Goal: Book appointment/travel/reservation

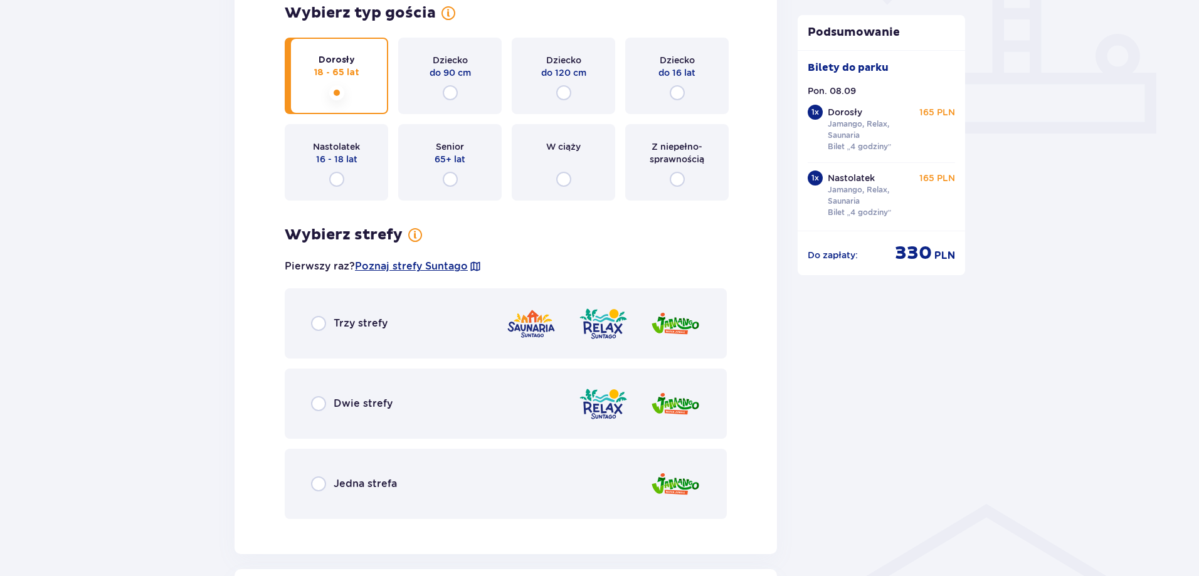
scroll to position [690, 0]
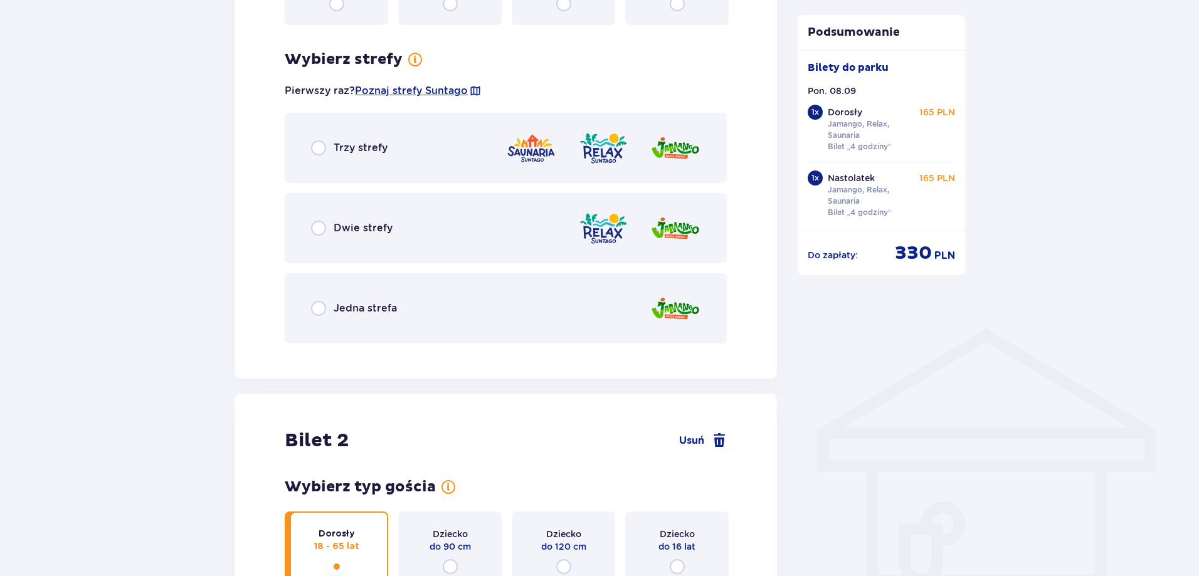
click at [426, 162] on div "Trzy strefy" at bounding box center [506, 148] width 442 height 70
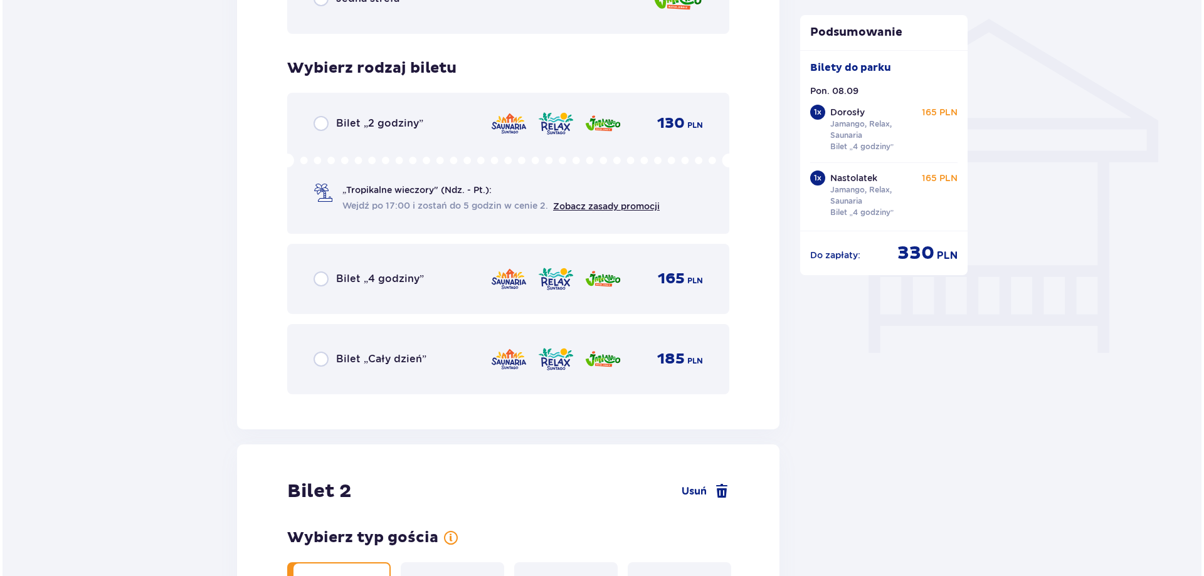
scroll to position [1043, 0]
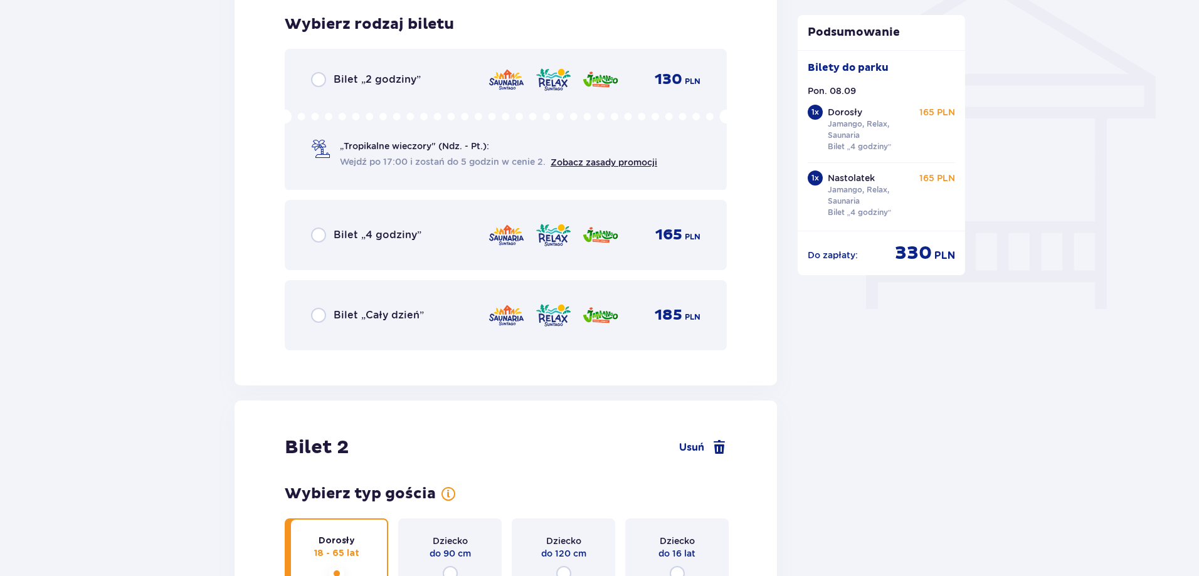
click at [437, 174] on div "Bilet „2 godziny” 130 PLN „Tropikalne wieczory" (Ndz. - Pt.): Wejdź po 17:00 i …" at bounding box center [506, 119] width 442 height 141
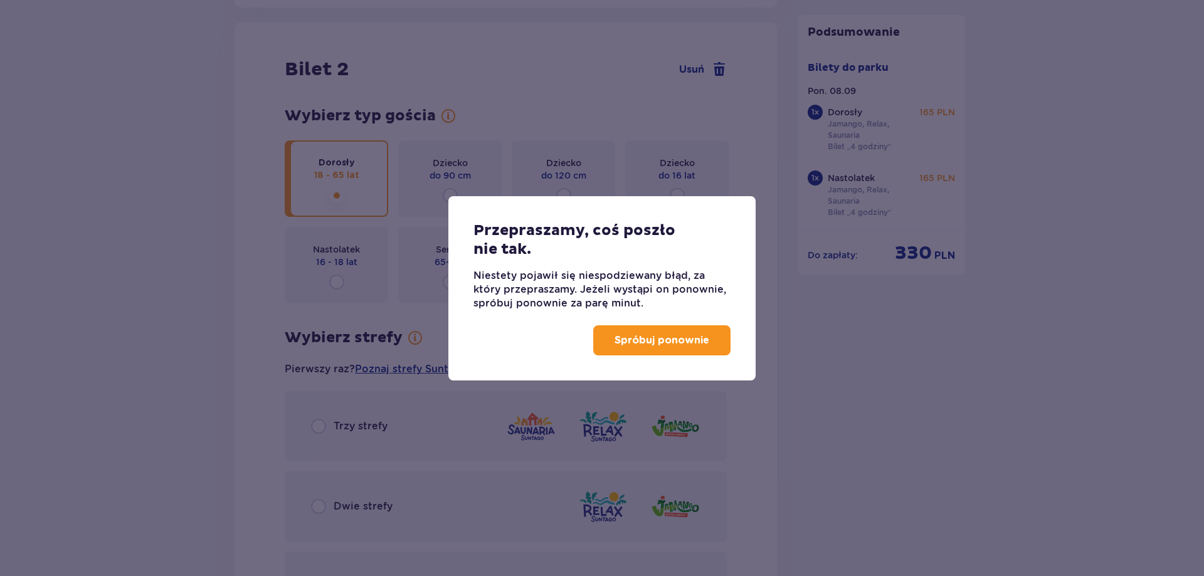
scroll to position [1429, 0]
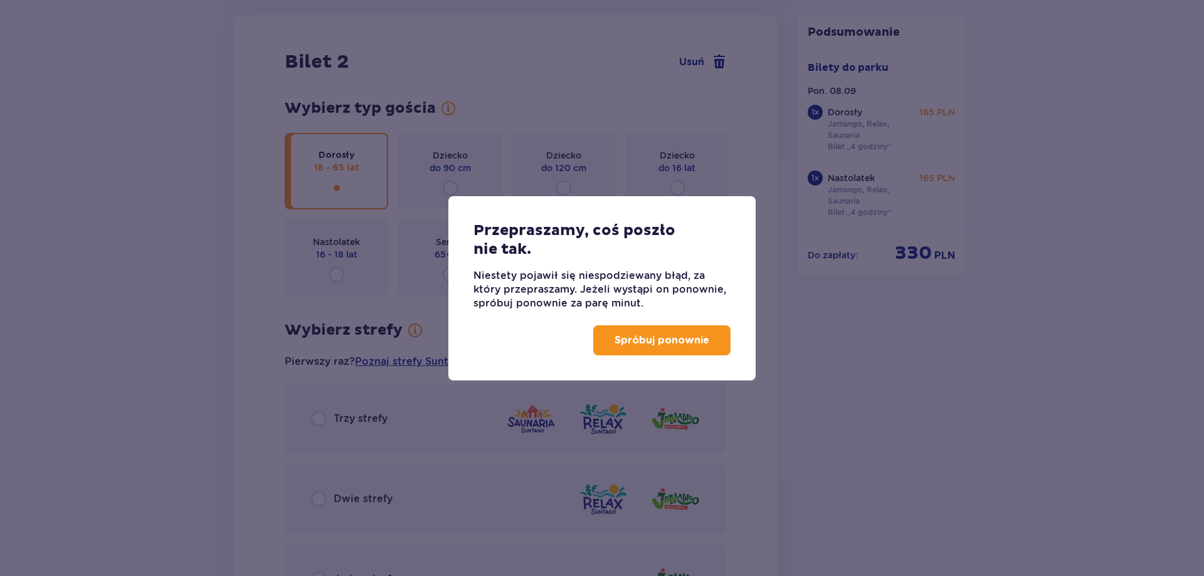
click at [653, 351] on button "Spróbuj ponownie" at bounding box center [661, 340] width 137 height 30
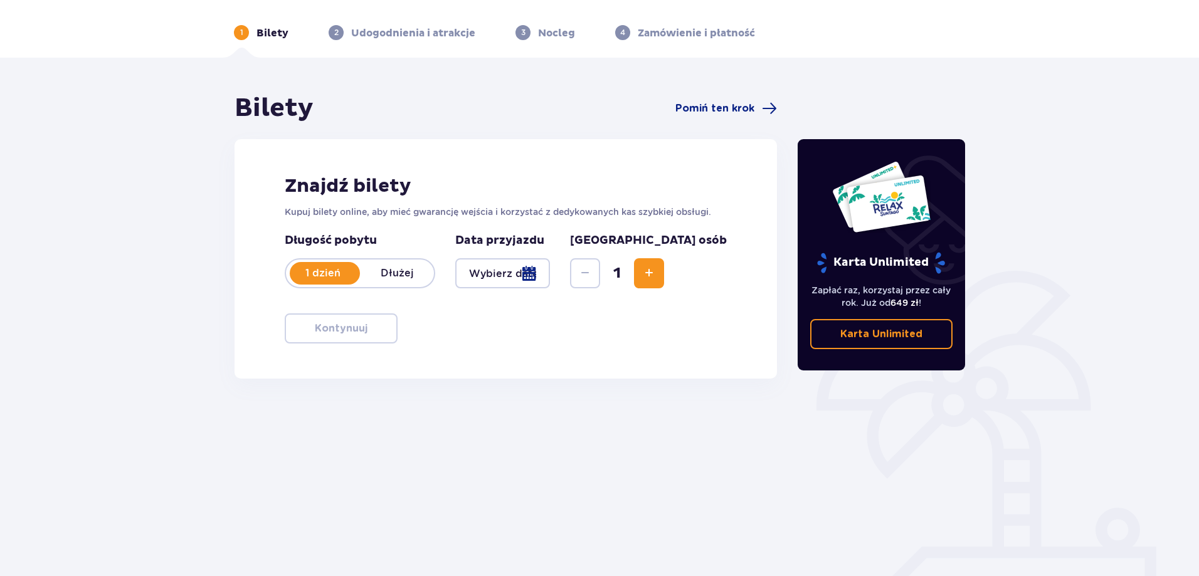
scroll to position [63, 0]
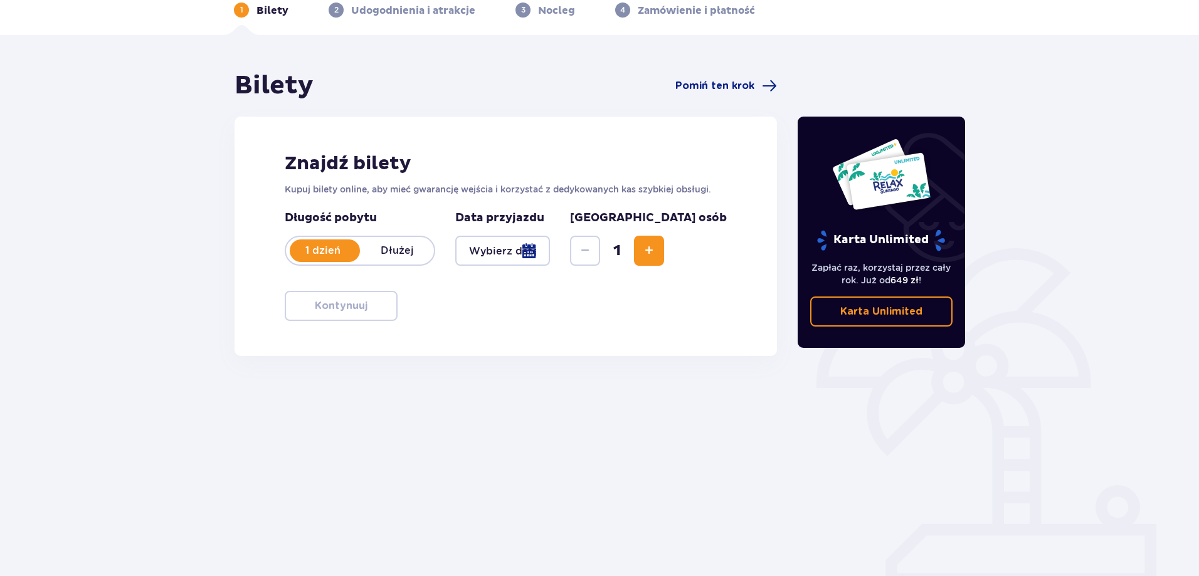
click at [533, 250] on div at bounding box center [502, 251] width 95 height 30
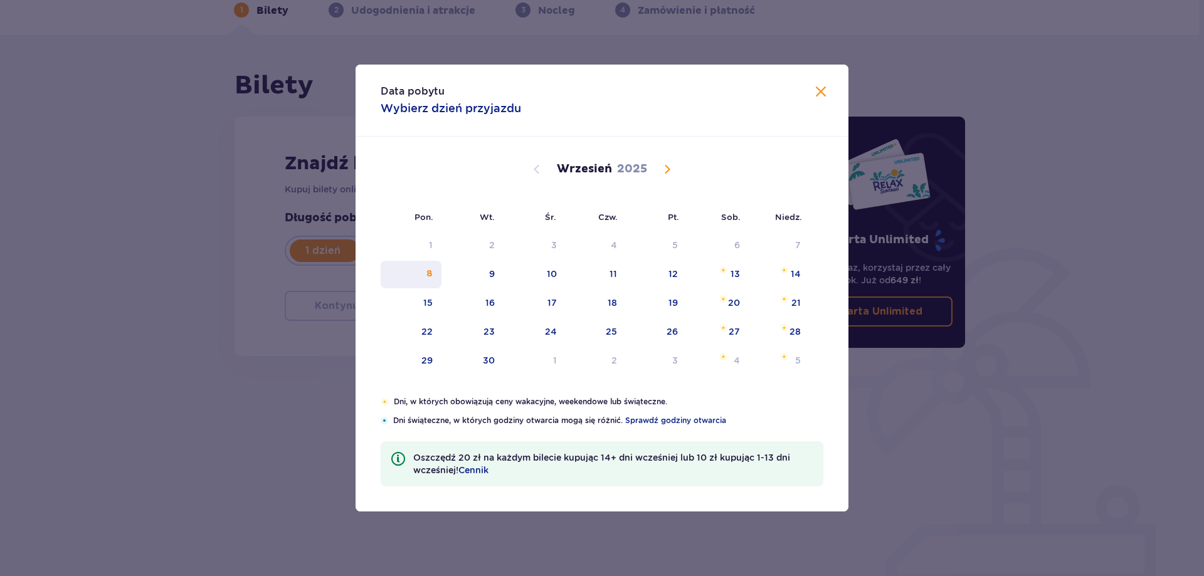
click at [435, 270] on div "8" at bounding box center [411, 275] width 61 height 28
type input "[DATE]"
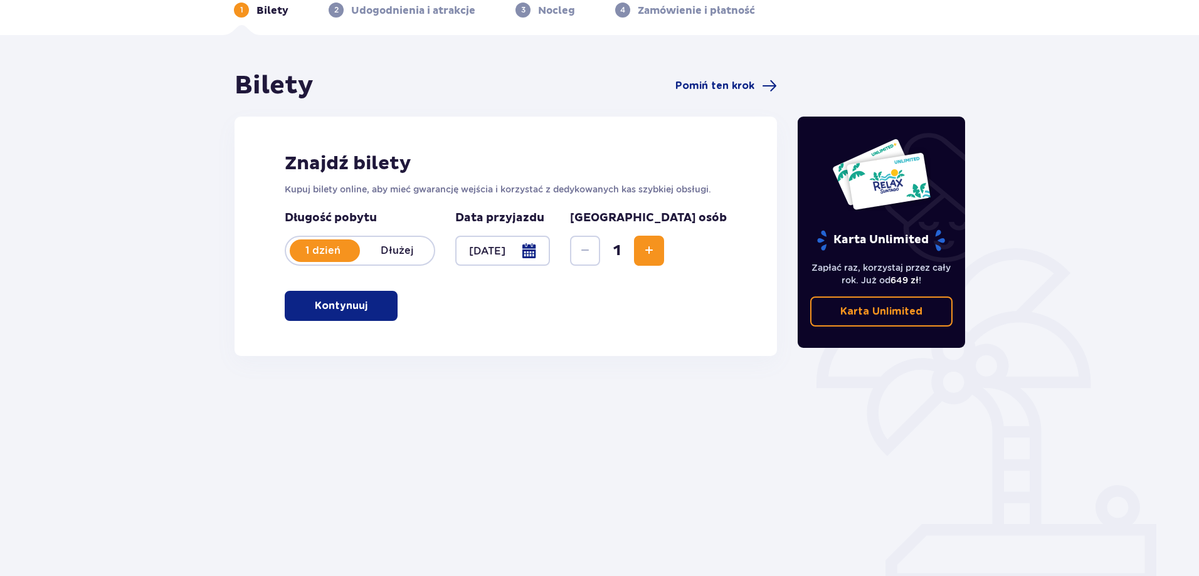
click at [374, 302] on span "button" at bounding box center [369, 305] width 15 height 15
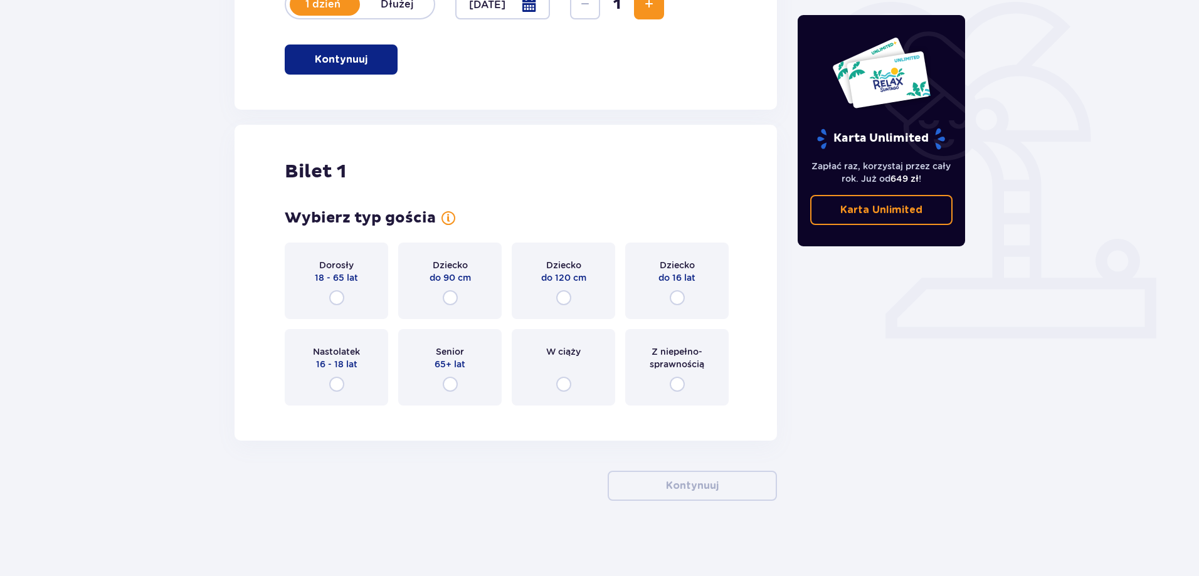
click at [342, 288] on div "Dorosły 18 - 65 lat" at bounding box center [336, 281] width 103 height 76
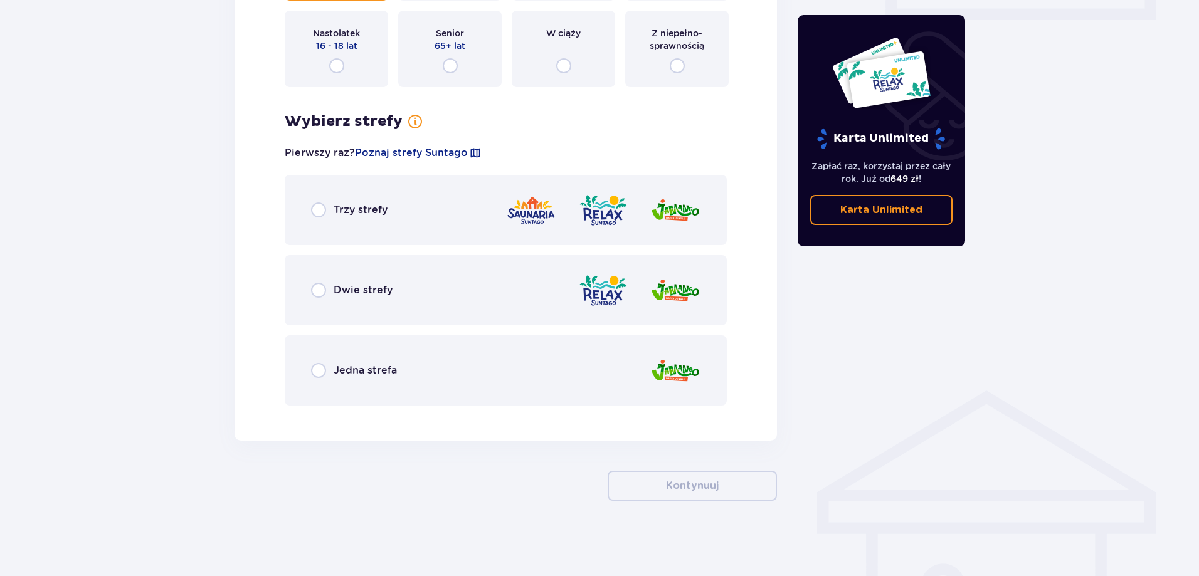
click at [362, 219] on div "Trzy strefy" at bounding box center [506, 210] width 442 height 70
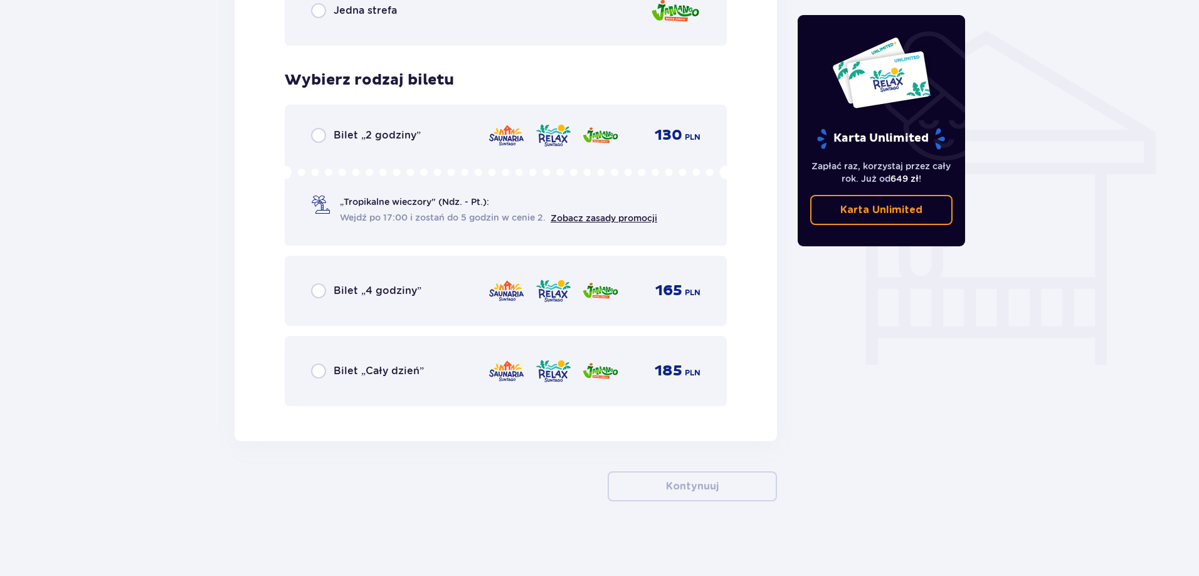
scroll to position [988, 0]
click at [366, 278] on div "Bilet „4 godziny” 165 PLN" at bounding box center [505, 290] width 389 height 26
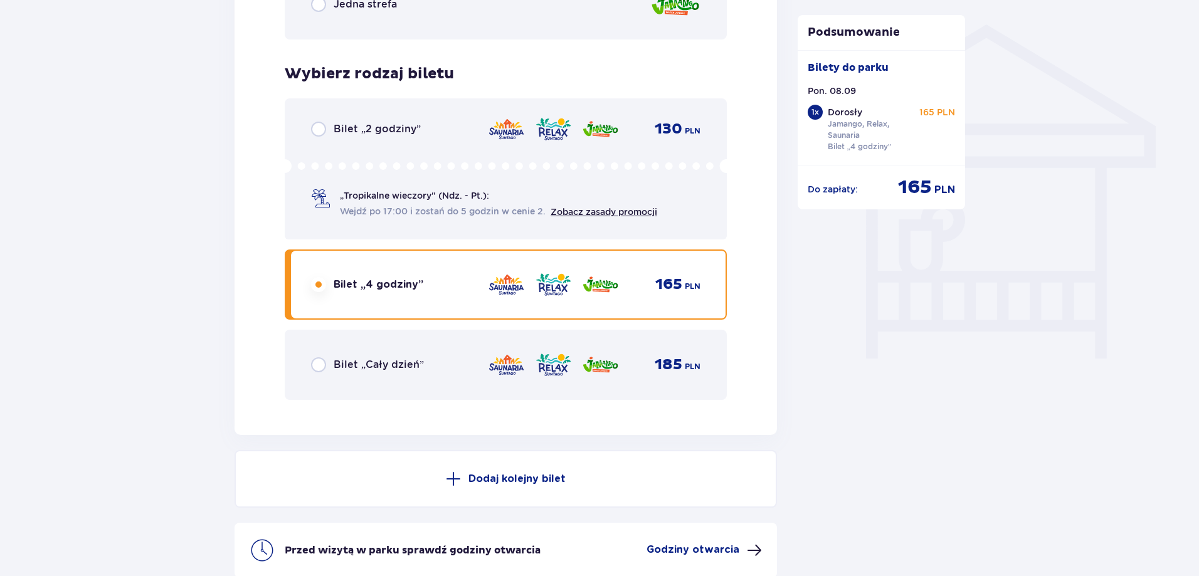
scroll to position [991, 0]
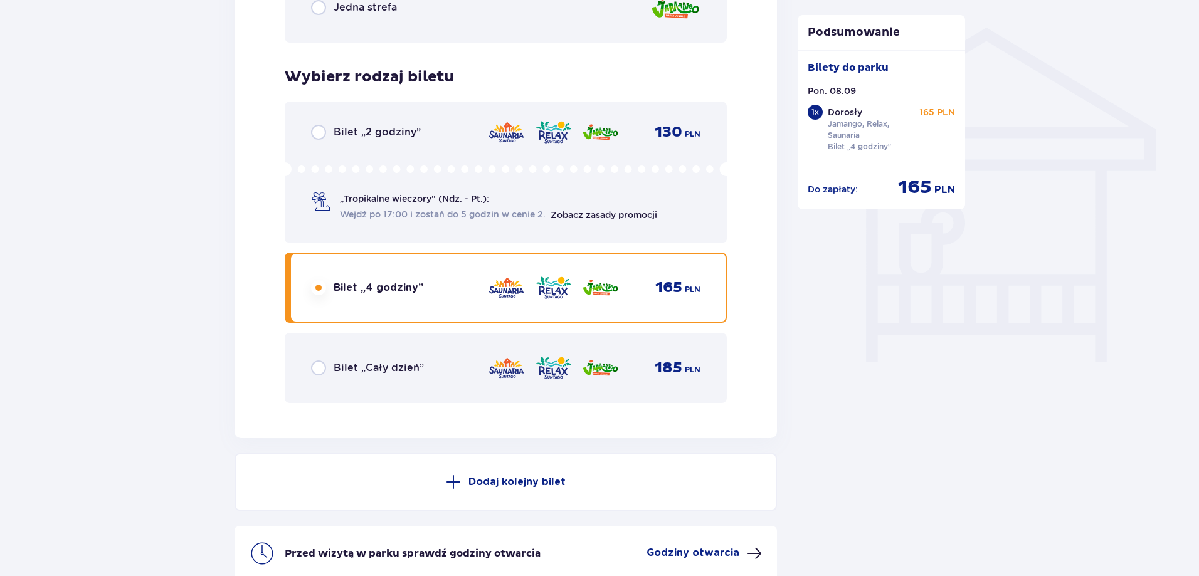
click at [391, 149] on div "Bilet „2 godziny” 130 PLN „Tropikalne wieczory" (Ndz. - Pt.): Wejdź po 17:00 i …" at bounding box center [506, 172] width 442 height 141
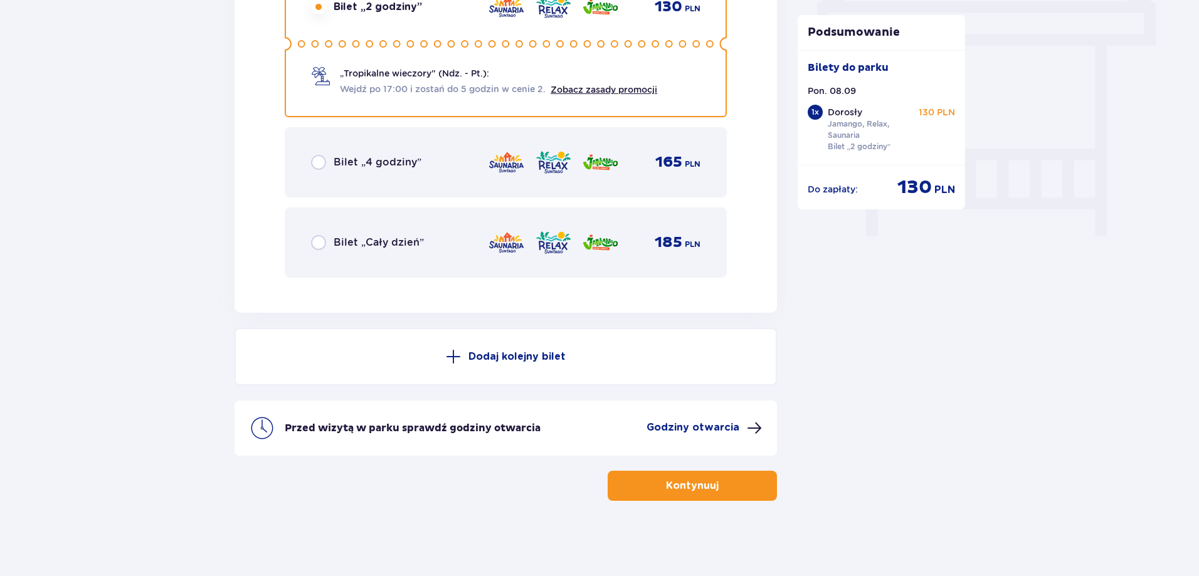
scroll to position [1053, 0]
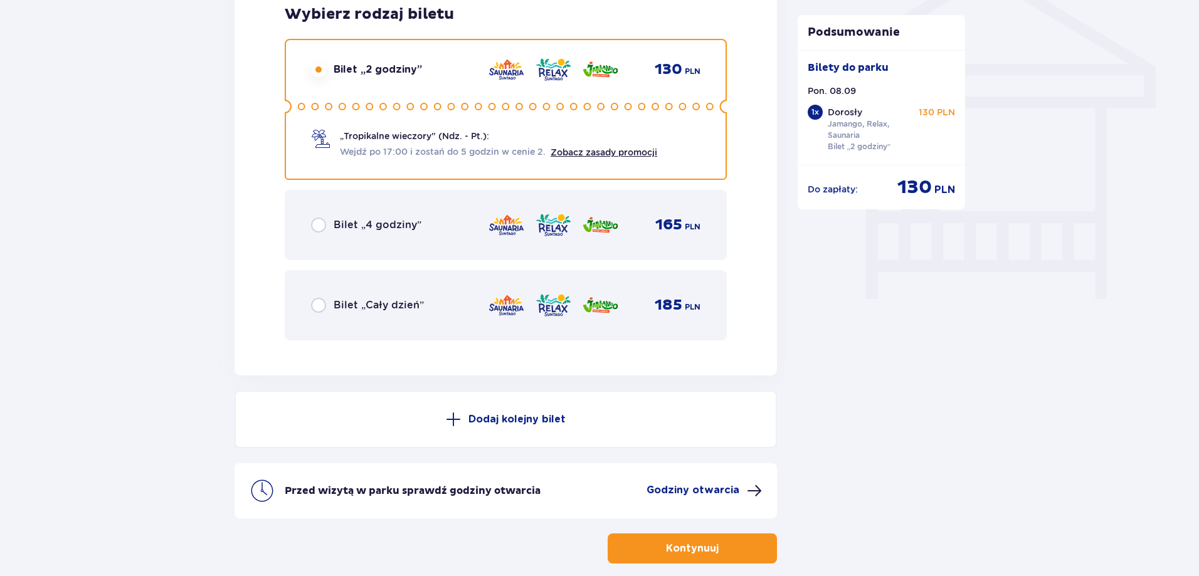
drag, startPoint x: 953, startPoint y: 246, endPoint x: 895, endPoint y: 249, distance: 57.7
